Goal: Navigation & Orientation: Find specific page/section

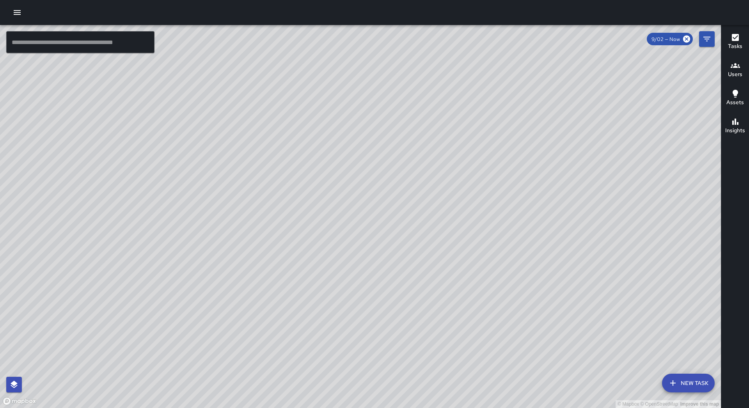
click at [13, 14] on button "button" at bounding box center [17, 13] width 16 height 16
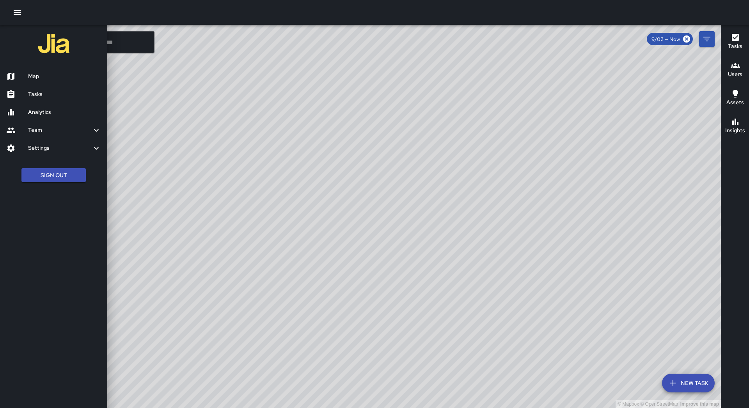
click at [48, 93] on h6 "Tasks" at bounding box center [64, 94] width 73 height 9
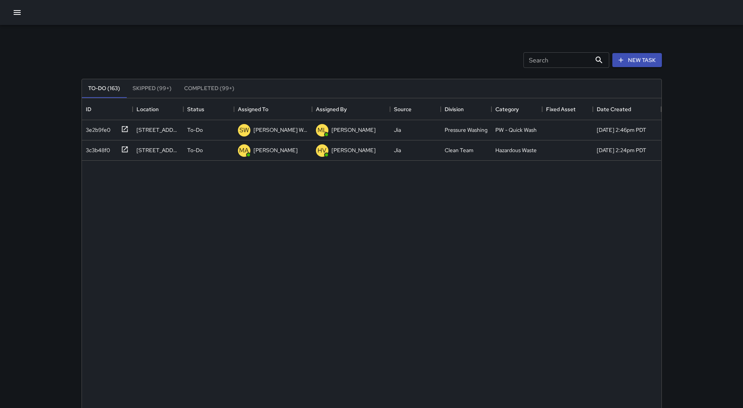
scroll to position [325, 574]
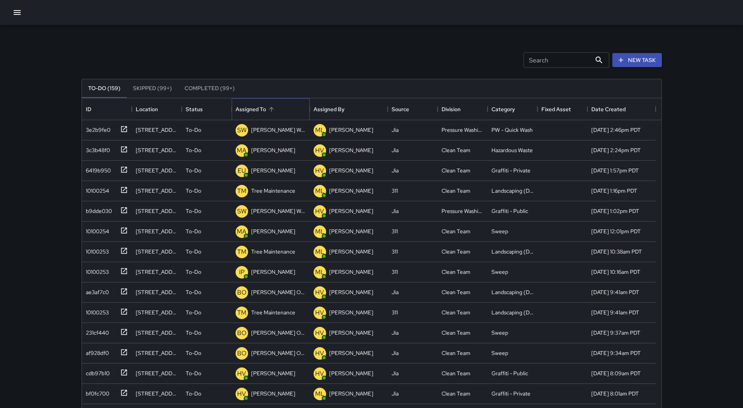
click at [280, 111] on div "Assigned To" at bounding box center [271, 109] width 70 height 22
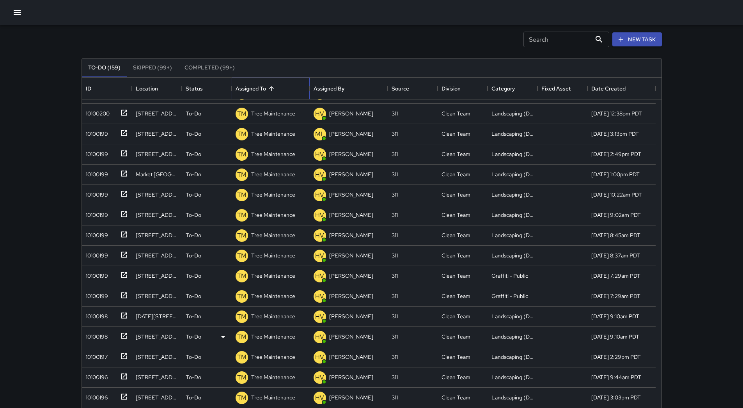
scroll to position [53, 0]
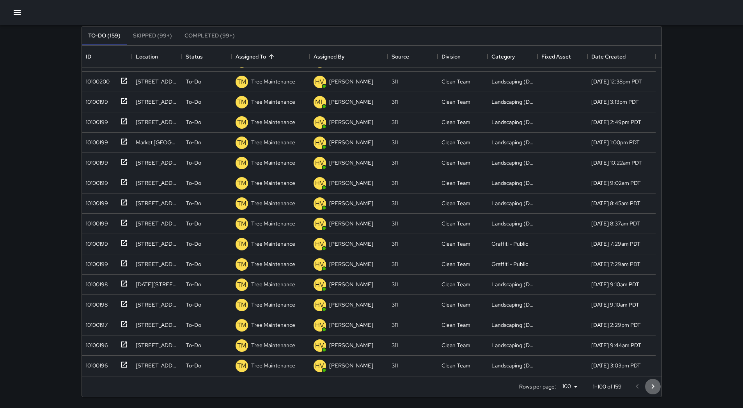
click at [656, 386] on icon "Go to next page" at bounding box center [652, 386] width 9 height 9
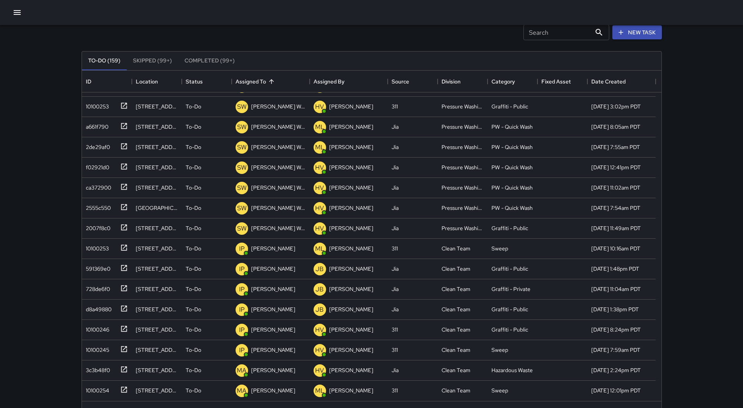
scroll to position [14, 0]
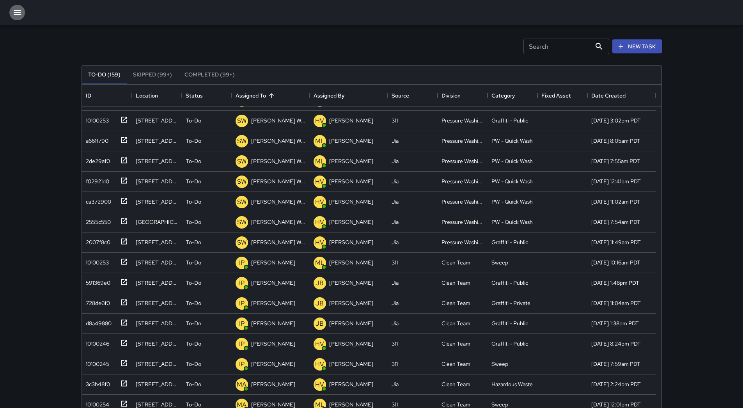
click at [22, 17] on button "button" at bounding box center [17, 13] width 16 height 16
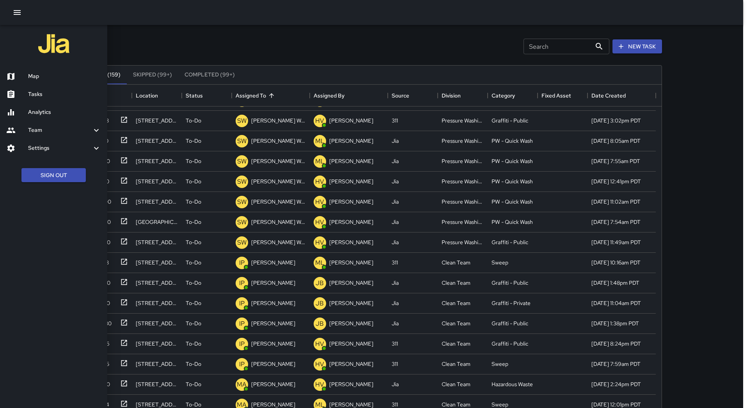
click at [41, 75] on h6 "Map" at bounding box center [64, 76] width 73 height 9
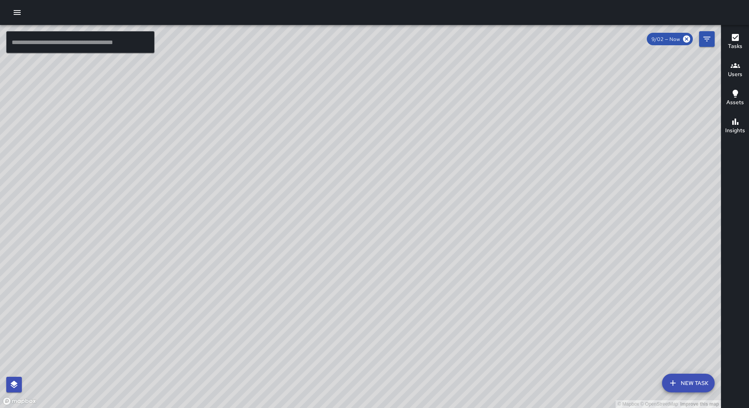
click at [18, 16] on icon "button" at bounding box center [16, 12] width 9 height 9
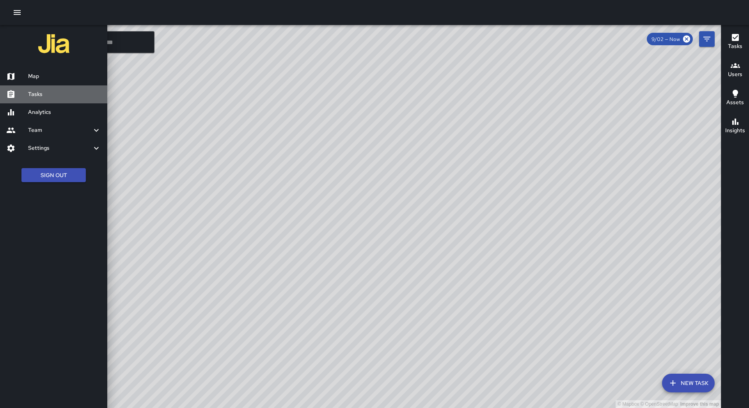
click at [77, 98] on h6 "Tasks" at bounding box center [64, 94] width 73 height 9
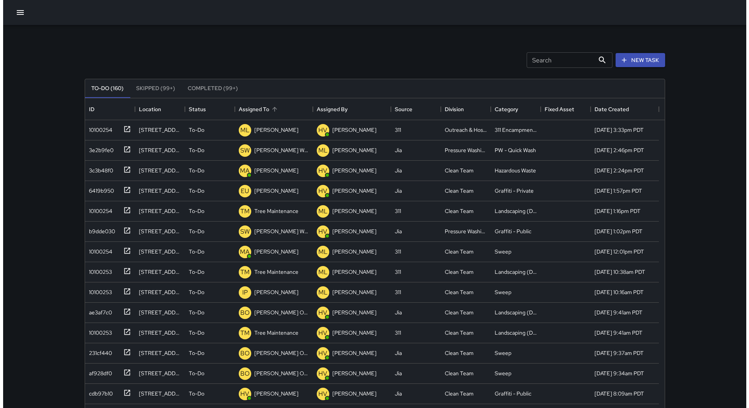
scroll to position [325, 574]
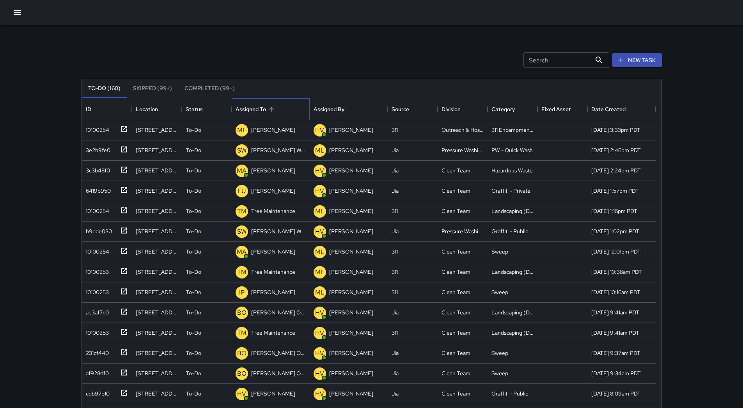
click at [291, 102] on div "Assigned To" at bounding box center [271, 109] width 70 height 22
click at [32, 10] on div at bounding box center [371, 12] width 743 height 25
click at [27, 9] on div at bounding box center [371, 12] width 743 height 25
click at [16, 12] on icon "button" at bounding box center [17, 12] width 7 height 5
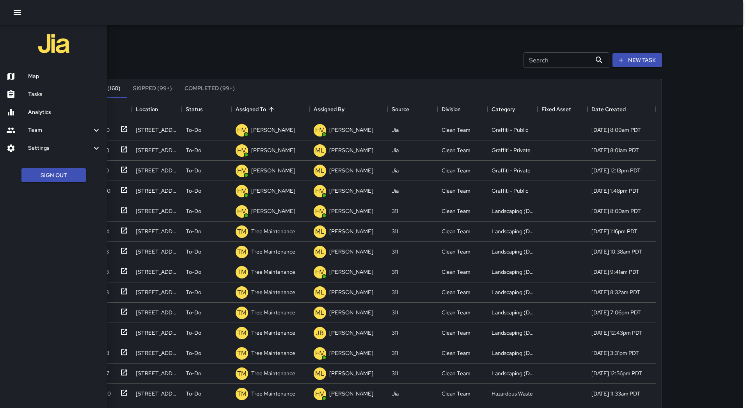
click at [34, 75] on h6 "Map" at bounding box center [64, 76] width 73 height 9
